Goal: Task Accomplishment & Management: Manage account settings

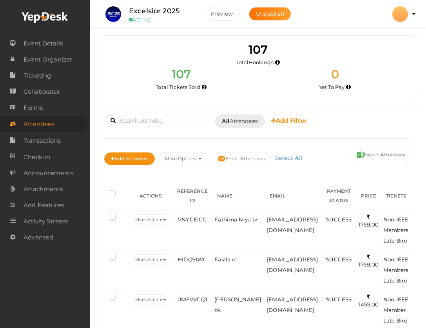
click at [134, 49] on div "107 Total Bookings" at bounding box center [258, 54] width 308 height 25
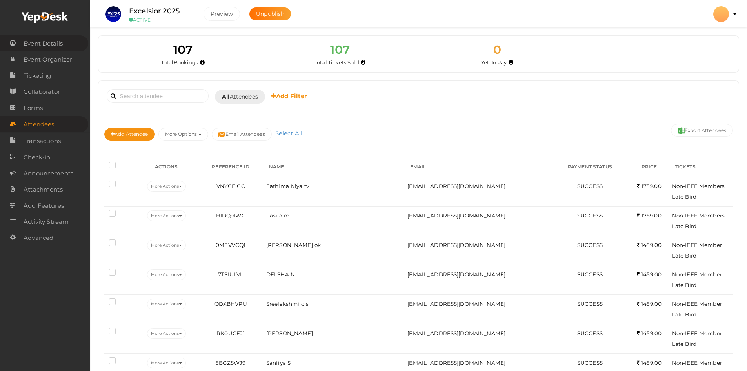
click at [48, 47] on span "Event Details" at bounding box center [43, 44] width 39 height 16
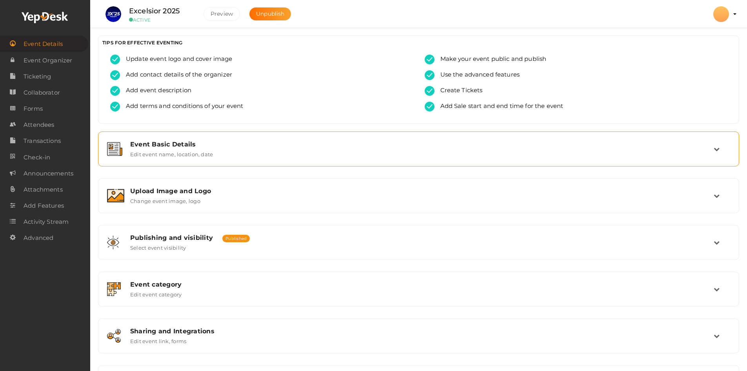
click at [171, 147] on div "Event Basic Details" at bounding box center [421, 143] width 583 height 7
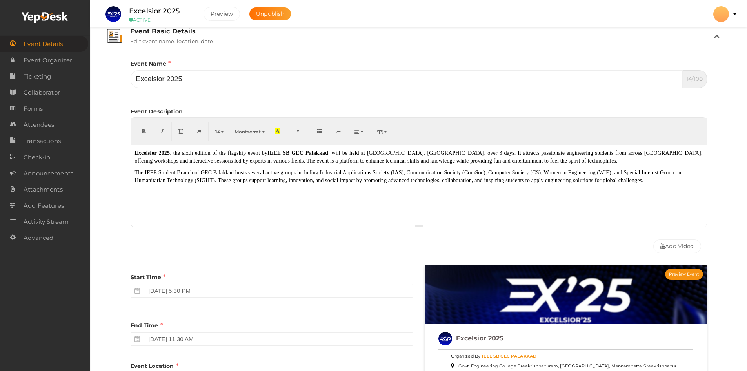
scroll to position [113, 0]
